Goal: Task Accomplishment & Management: Manage account settings

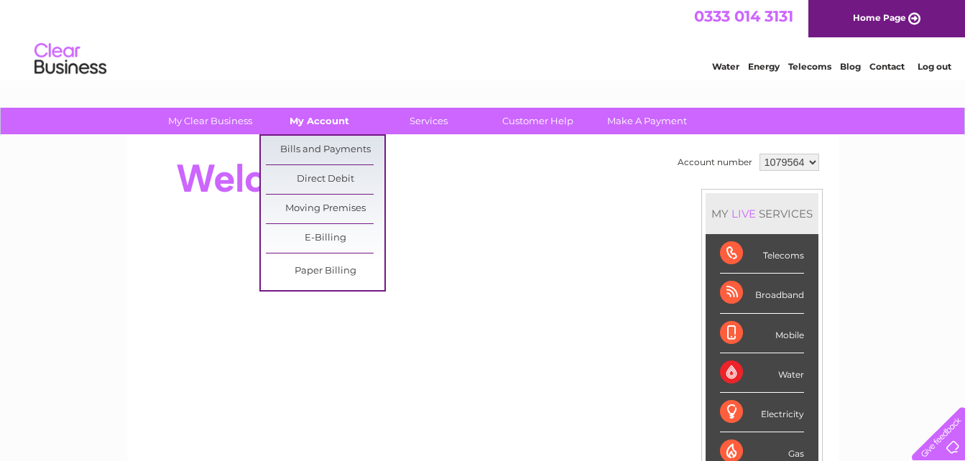
click at [320, 116] on link "My Account" at bounding box center [319, 121] width 119 height 27
click at [326, 154] on link "Bills and Payments" at bounding box center [325, 150] width 119 height 29
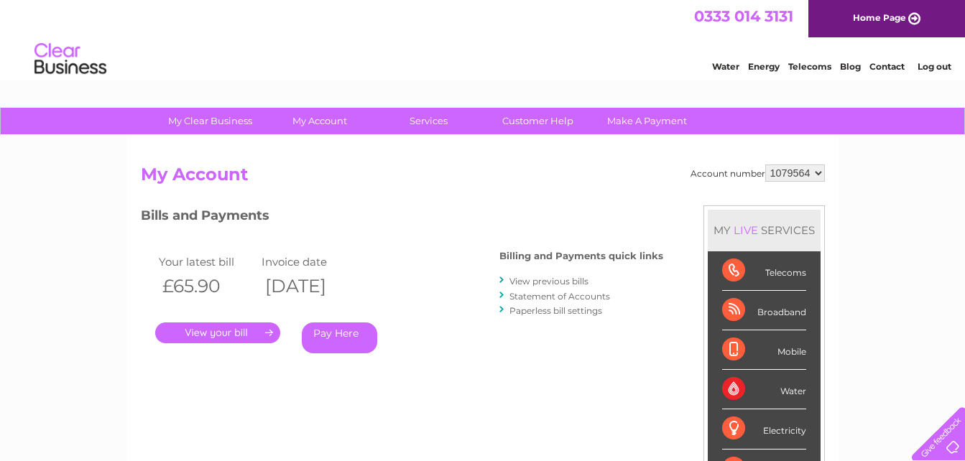
click at [560, 279] on link "View previous bills" at bounding box center [548, 281] width 79 height 11
click at [559, 282] on link "View previous bills" at bounding box center [548, 281] width 79 height 11
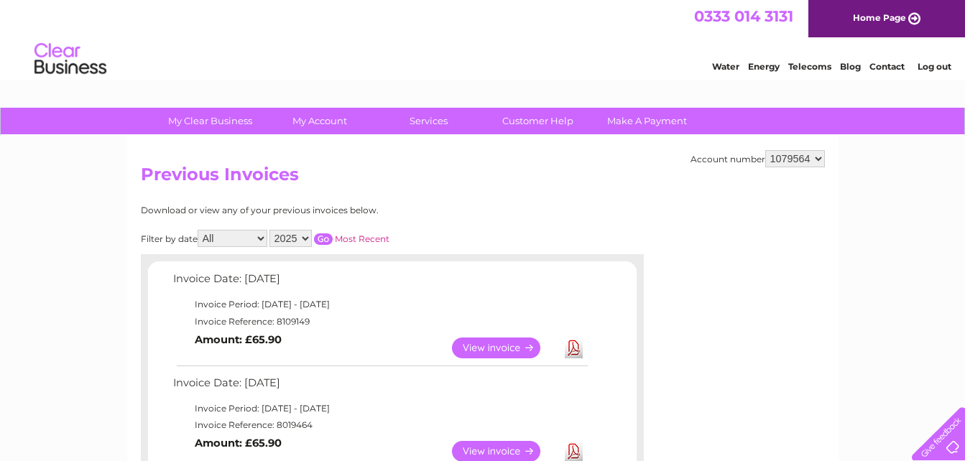
click at [890, 68] on link "Contact" at bounding box center [886, 66] width 35 height 11
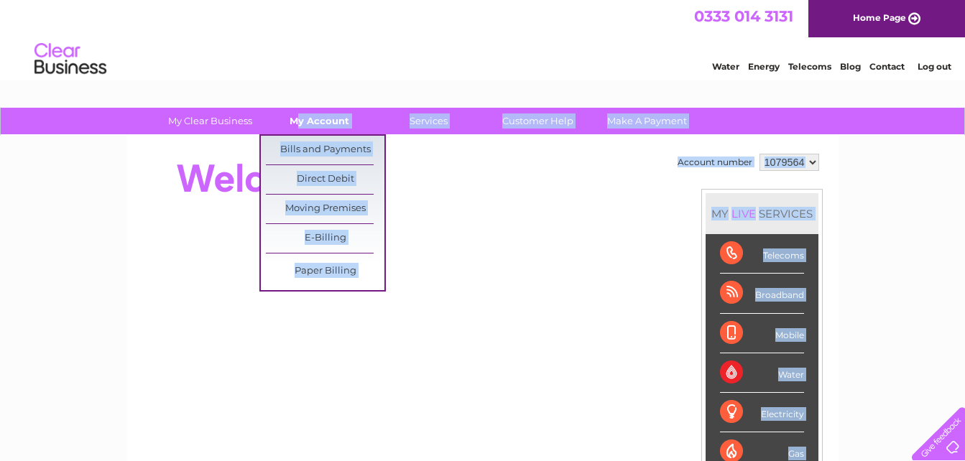
drag, startPoint x: 0, startPoint y: 0, endPoint x: 308, endPoint y: 114, distance: 328.6
click at [308, 114] on link "My Account" at bounding box center [319, 121] width 119 height 27
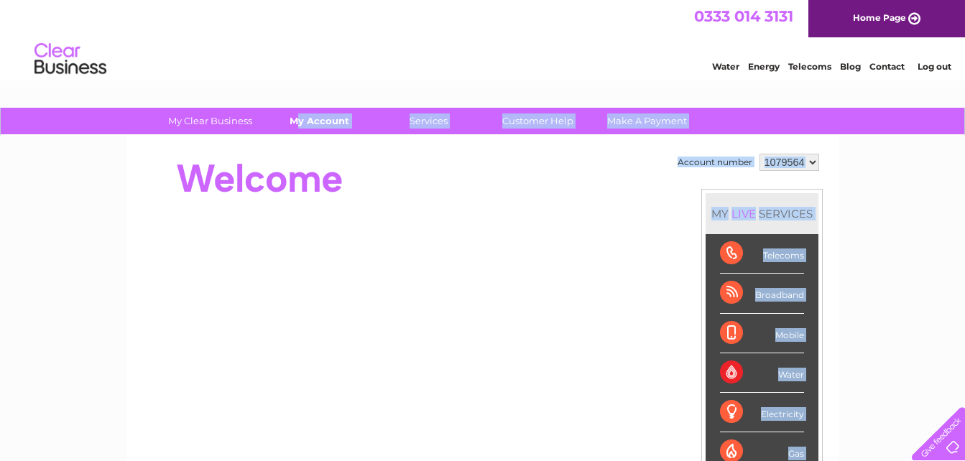
drag, startPoint x: 308, startPoint y: 114, endPoint x: 315, endPoint y: 118, distance: 7.4
click at [315, 118] on link "My Account" at bounding box center [319, 121] width 119 height 27
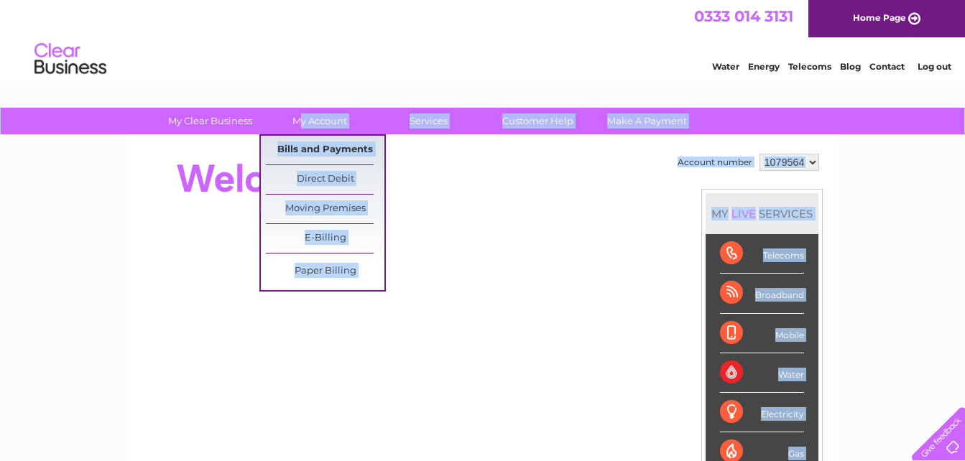
click at [328, 148] on link "Bills and Payments" at bounding box center [325, 150] width 119 height 29
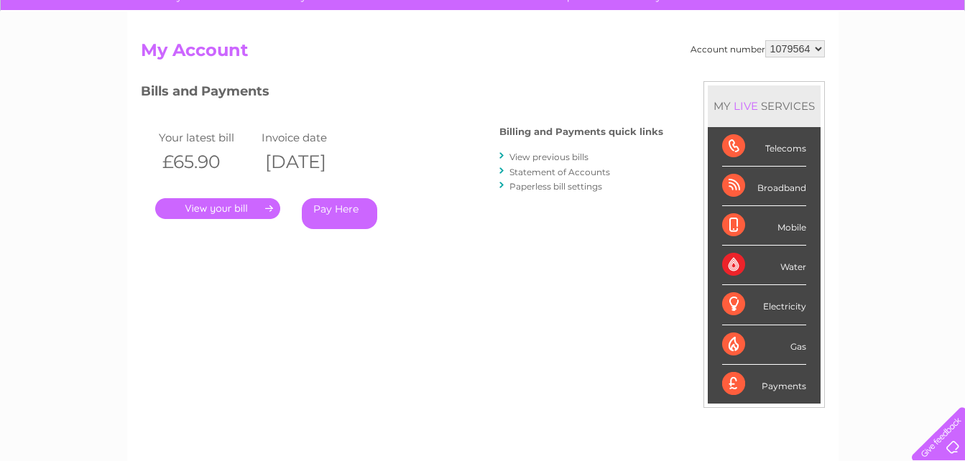
scroll to position [38, 0]
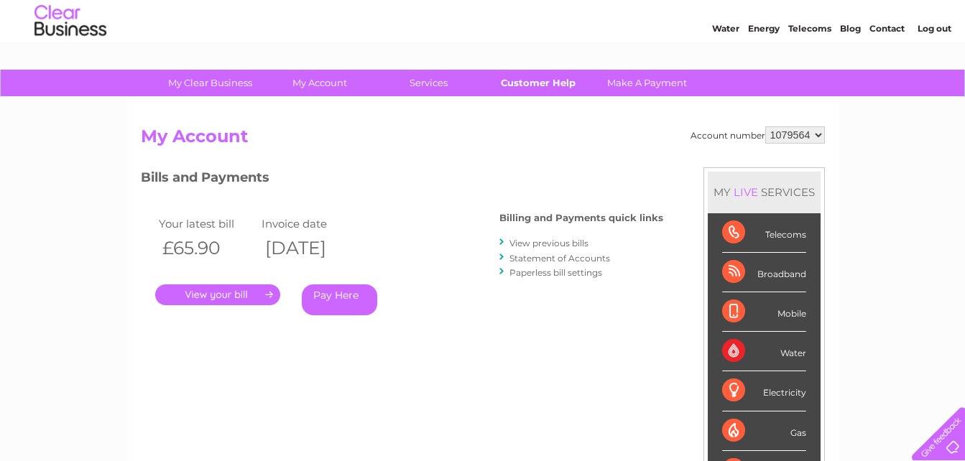
click at [532, 82] on link "Customer Help" at bounding box center [537, 83] width 119 height 27
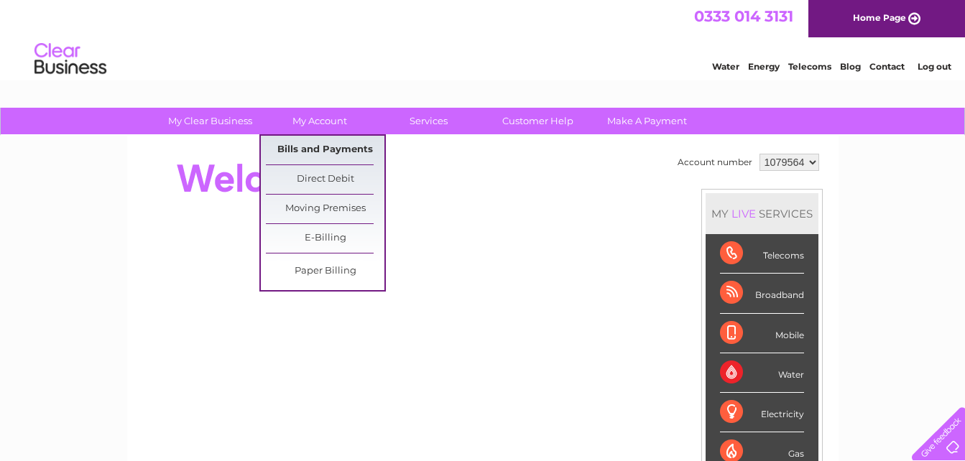
click at [325, 154] on link "Bills and Payments" at bounding box center [325, 150] width 119 height 29
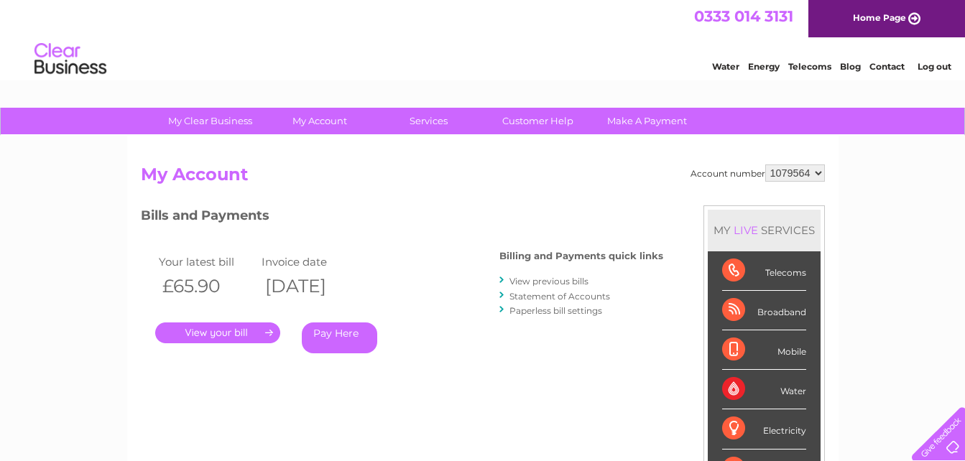
click at [578, 283] on link "View previous bills" at bounding box center [548, 281] width 79 height 11
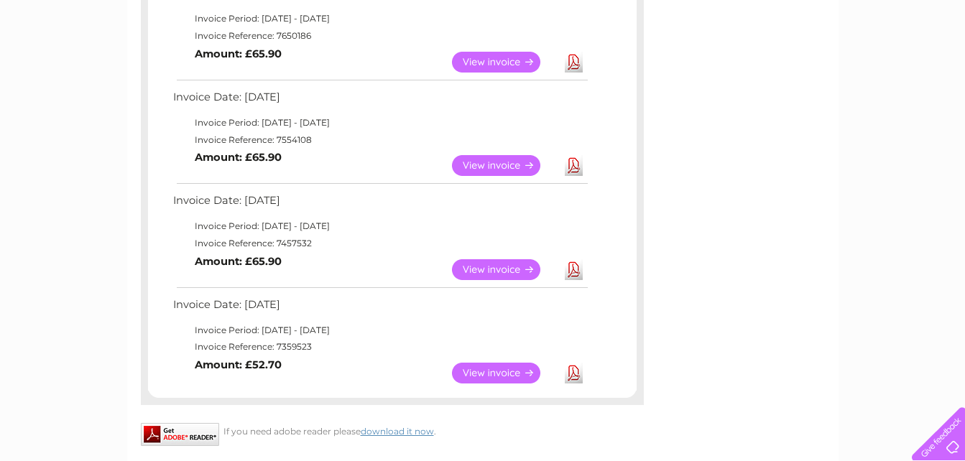
scroll to position [853, 0]
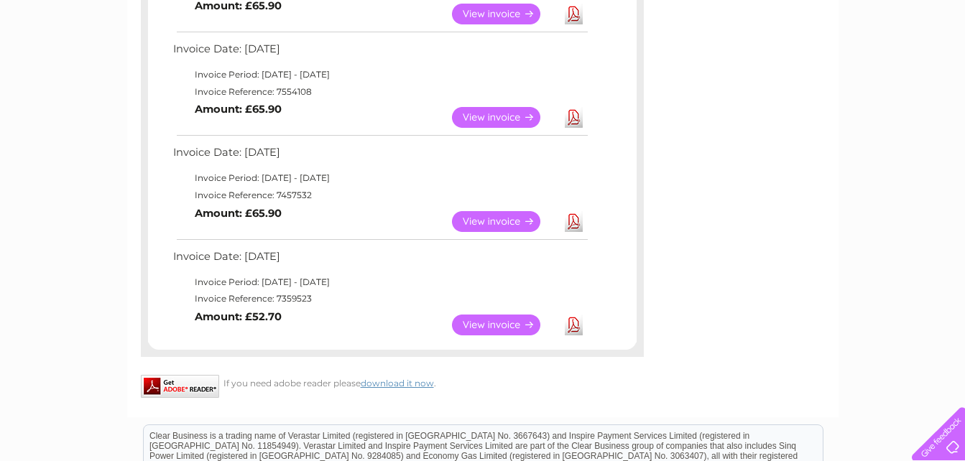
click at [508, 324] on link "View" at bounding box center [505, 325] width 106 height 21
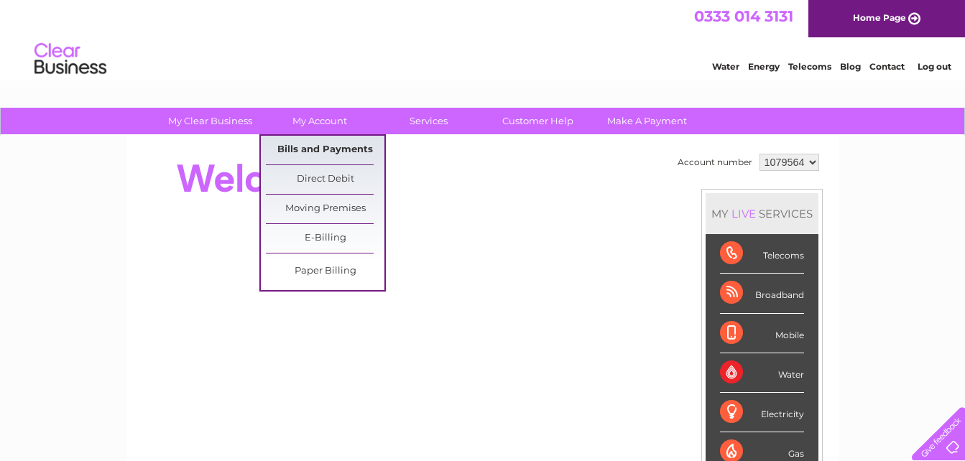
click at [317, 144] on link "Bills and Payments" at bounding box center [325, 150] width 119 height 29
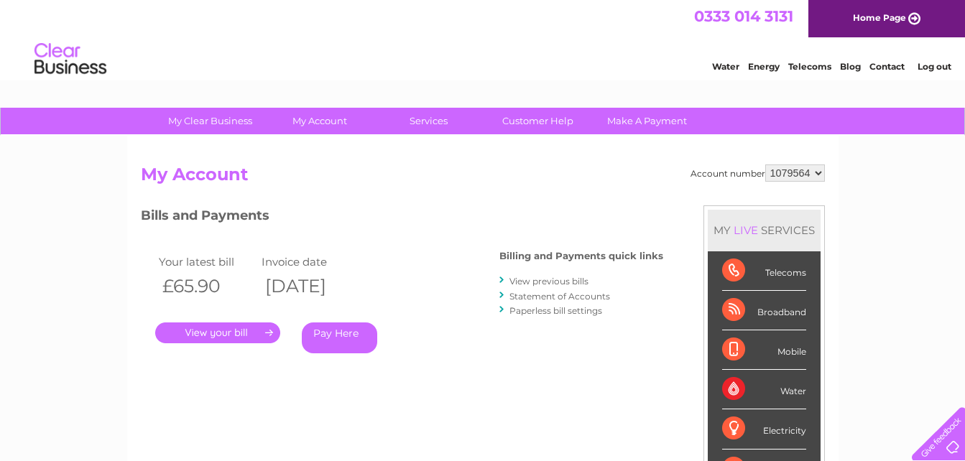
click at [246, 326] on link "." at bounding box center [217, 332] width 125 height 21
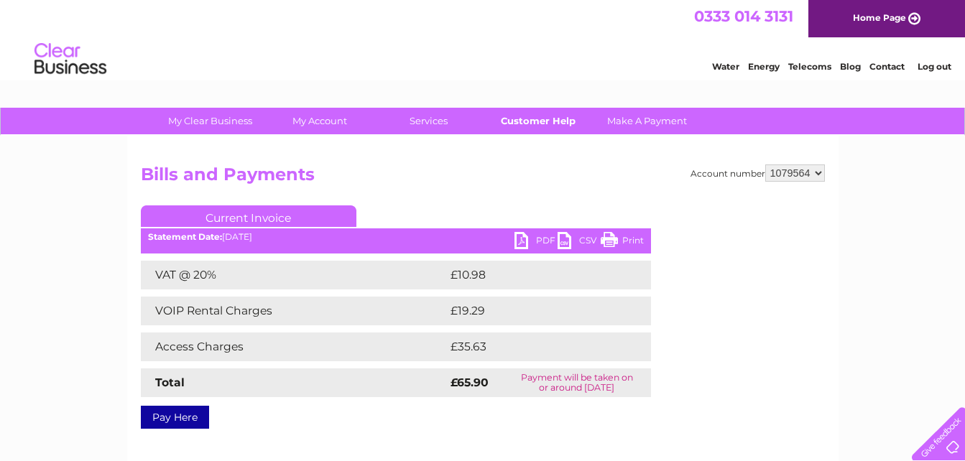
click at [535, 121] on link "Customer Help" at bounding box center [537, 121] width 119 height 27
